Goal: Task Accomplishment & Management: Use online tool/utility

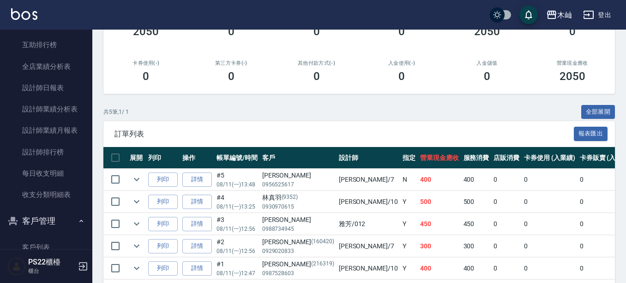
scroll to position [416, 0]
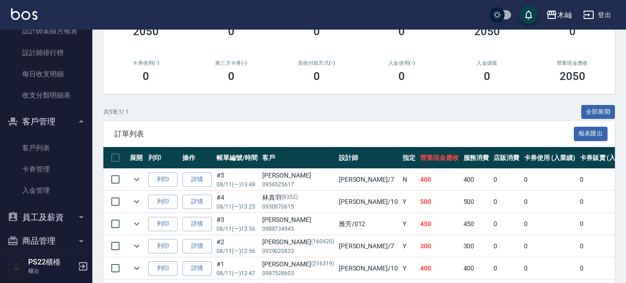
click at [35, 149] on link "客戶列表" at bounding box center [46, 147] width 85 height 21
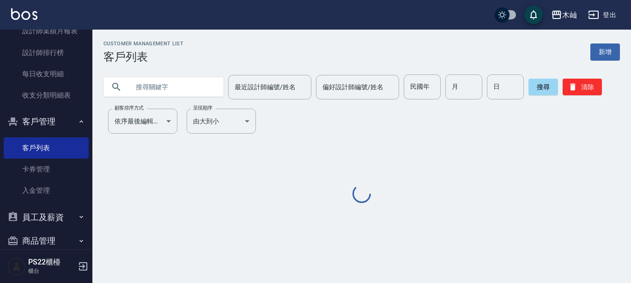
click at [153, 88] on input "text" at bounding box center [172, 86] width 87 height 25
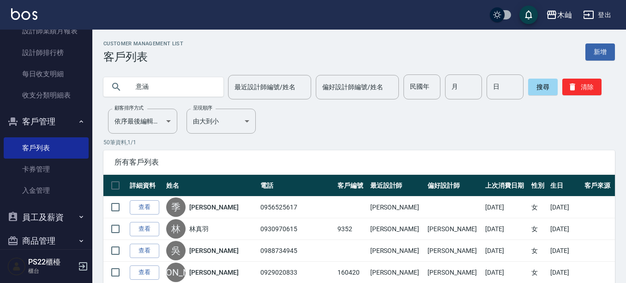
type input "意涵"
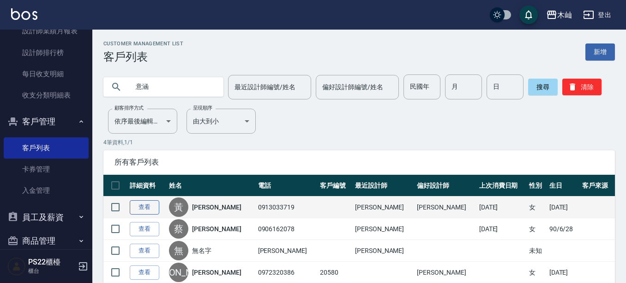
click at [157, 204] on link "查看" at bounding box center [145, 207] width 30 height 14
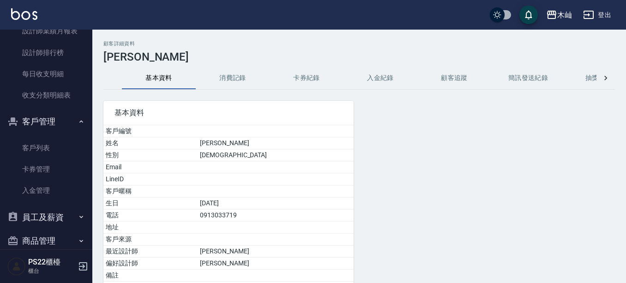
click at [233, 84] on button "消費記錄" at bounding box center [233, 78] width 74 height 22
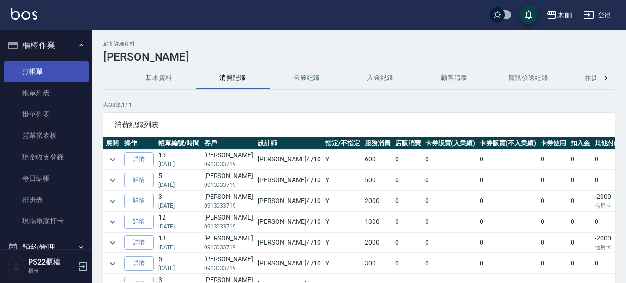
click at [34, 77] on link "打帳單" at bounding box center [46, 71] width 85 height 21
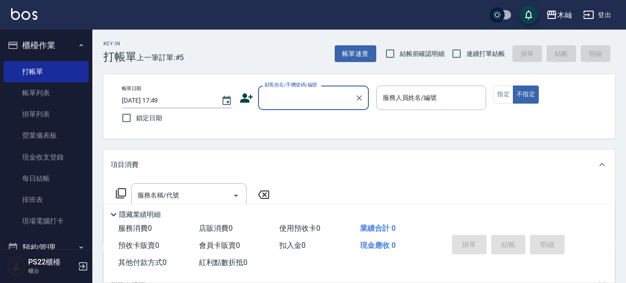
click at [304, 103] on input "顧客姓名/手機號碼/編號" at bounding box center [306, 98] width 89 height 16
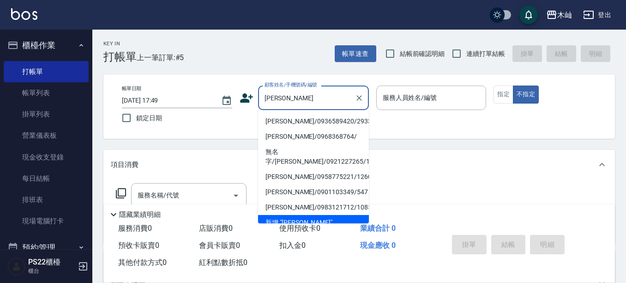
click at [311, 121] on li "[PERSON_NAME]/0936589420/293337" at bounding box center [313, 121] width 111 height 15
type input "[PERSON_NAME]/0936589420/293337"
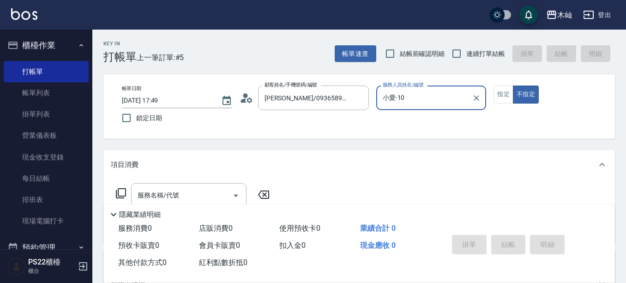
type input "小愛-10"
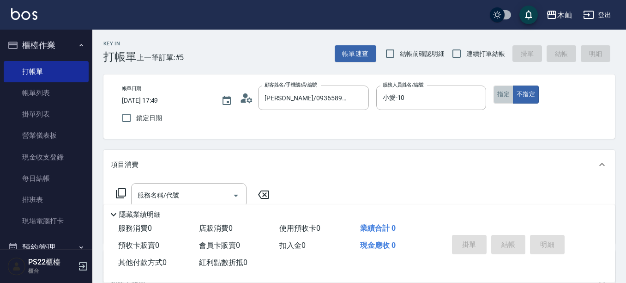
click at [510, 97] on button "指定" at bounding box center [504, 94] width 20 height 18
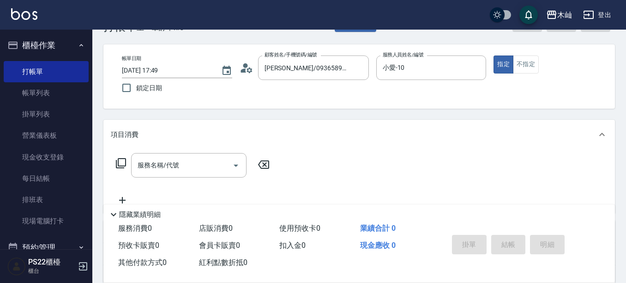
scroll to position [46, 0]
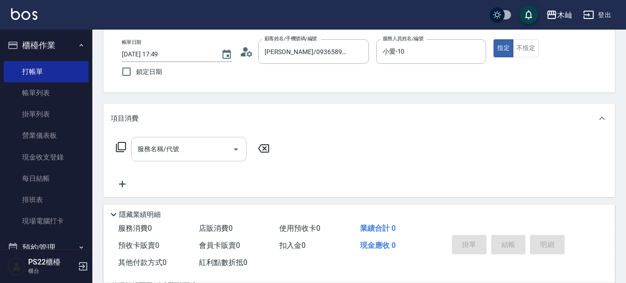
click at [210, 152] on input "服務名稱/代號" at bounding box center [181, 149] width 93 height 16
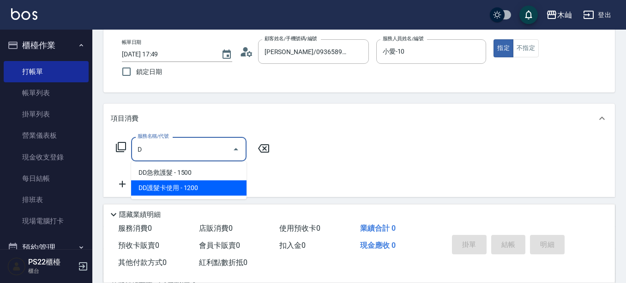
click at [189, 182] on span "DD護髮卡使用 - 1200" at bounding box center [188, 187] width 115 height 15
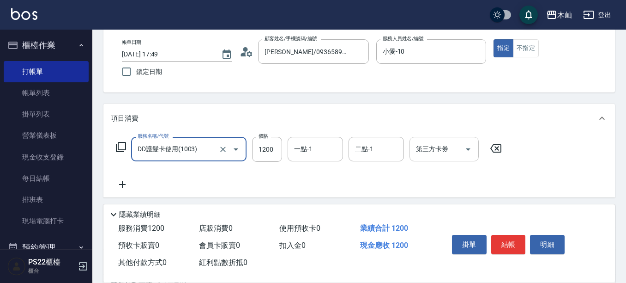
type input "DD護髮卡使用(1003)"
click at [435, 153] on input "第三方卡券" at bounding box center [437, 149] width 47 height 16
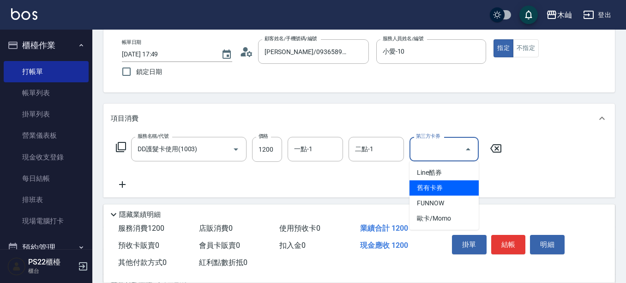
click at [437, 184] on span "舊有卡券" at bounding box center [444, 187] width 69 height 15
type input "舊有卡券"
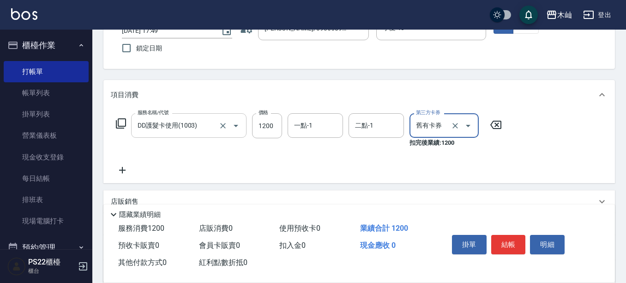
scroll to position [92, 0]
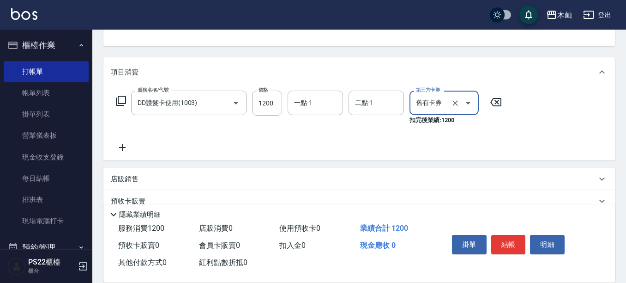
click at [122, 149] on icon at bounding box center [122, 147] width 6 height 6
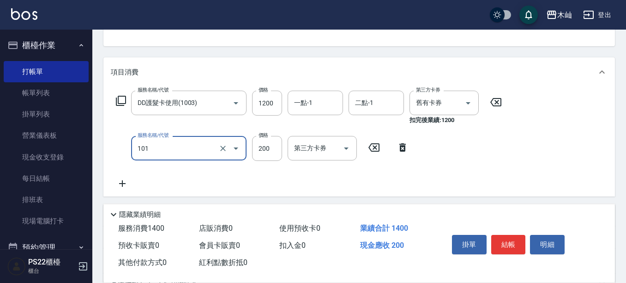
type input "洗髮(101)"
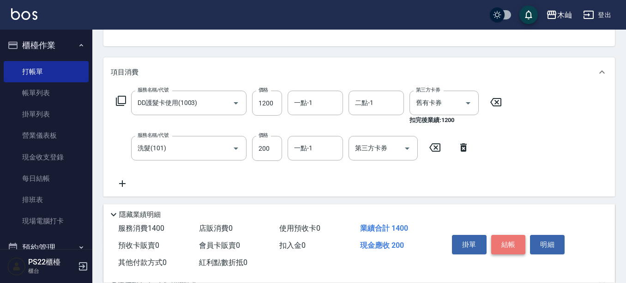
click at [497, 243] on button "結帳" at bounding box center [508, 244] width 35 height 19
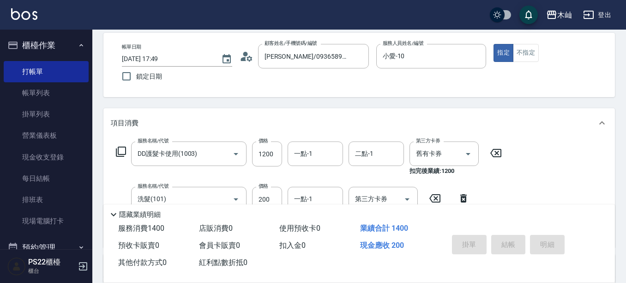
scroll to position [0, 0]
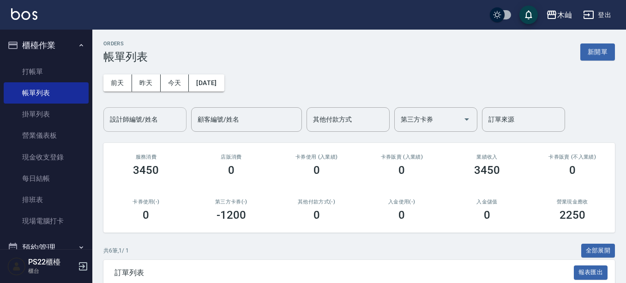
click at [139, 116] on div "設計師編號/姓名 設計師編號/姓名" at bounding box center [144, 119] width 83 height 24
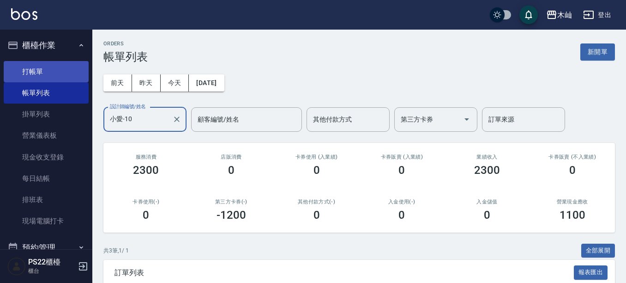
type input "小愛-10"
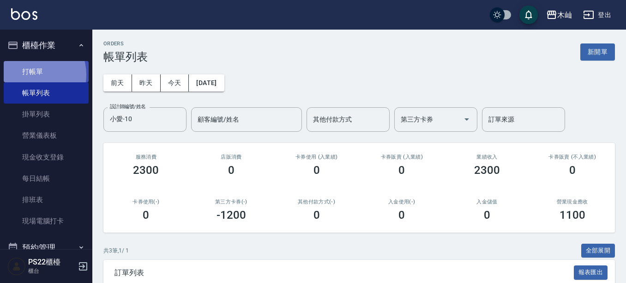
click at [32, 74] on link "打帳單" at bounding box center [46, 71] width 85 height 21
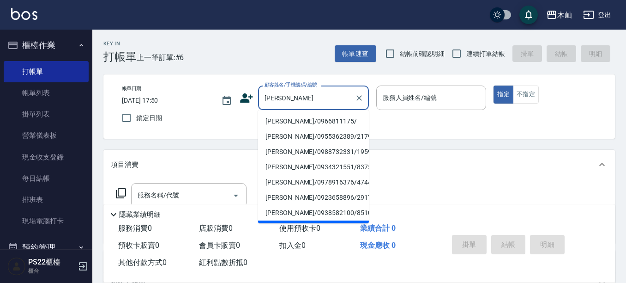
click at [303, 121] on li "[PERSON_NAME]/0966811175/" at bounding box center [313, 121] width 111 height 15
type input "[PERSON_NAME]/0966811175/"
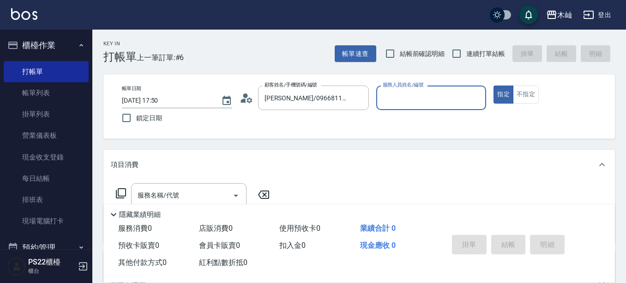
click at [401, 97] on input "服務人員姓名/編號" at bounding box center [432, 98] width 102 height 16
type input "[PERSON_NAME]-7"
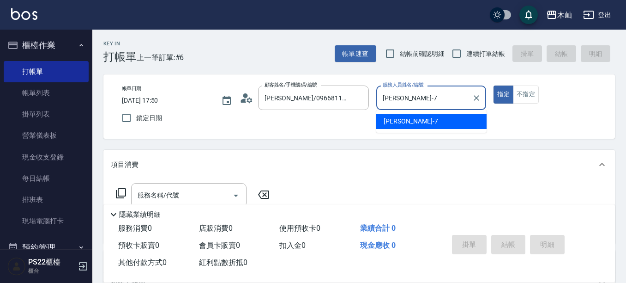
type button "true"
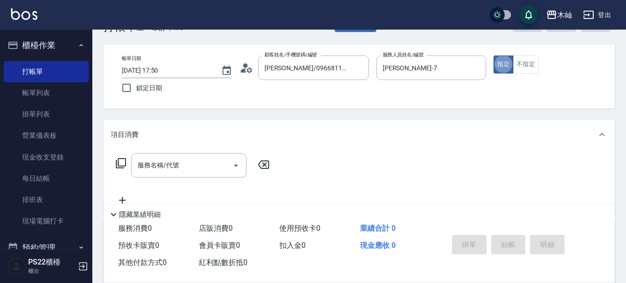
scroll to position [46, 0]
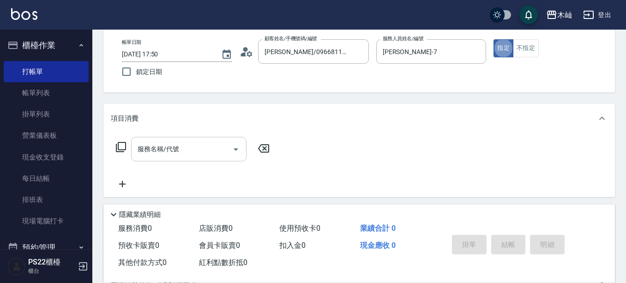
click at [217, 154] on input "服務名稱/代號" at bounding box center [181, 149] width 93 height 16
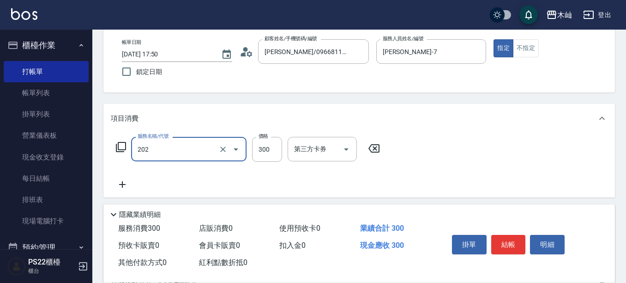
type input "單剪(202)"
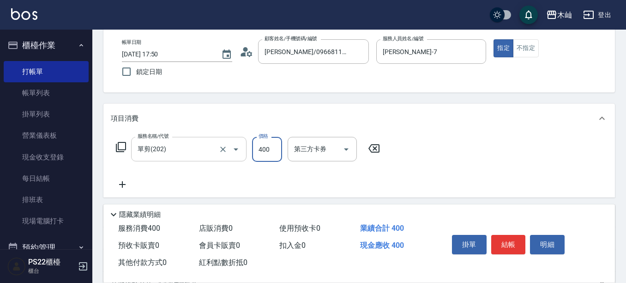
type input "400"
click at [522, 237] on button "結帳" at bounding box center [508, 244] width 35 height 19
